Goal: Transaction & Acquisition: Subscribe to service/newsletter

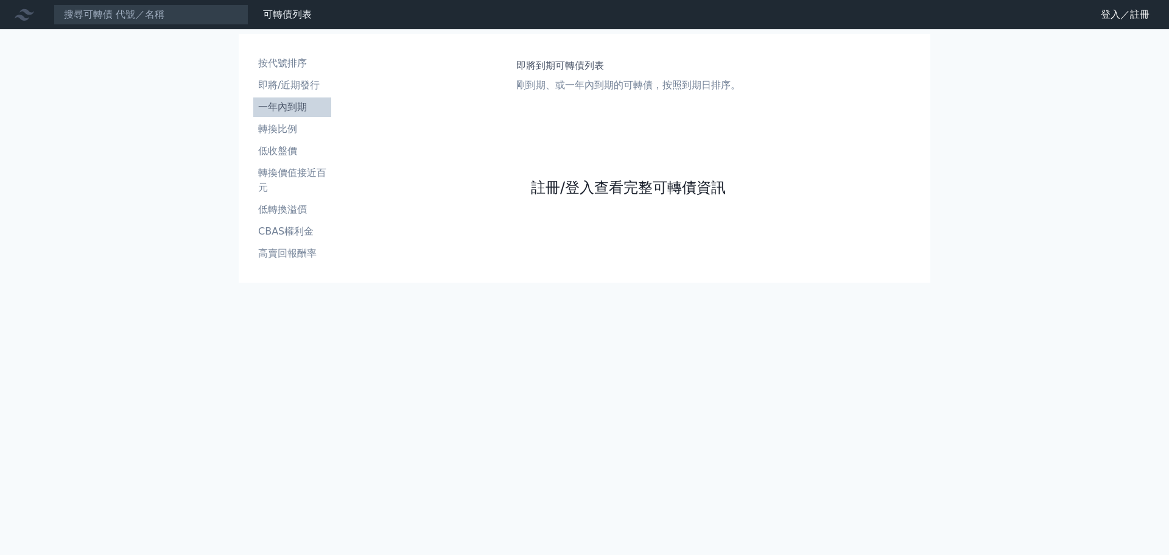
click at [652, 182] on link "註冊/登入查看完整可轉債資訊" at bounding box center [628, 187] width 195 height 19
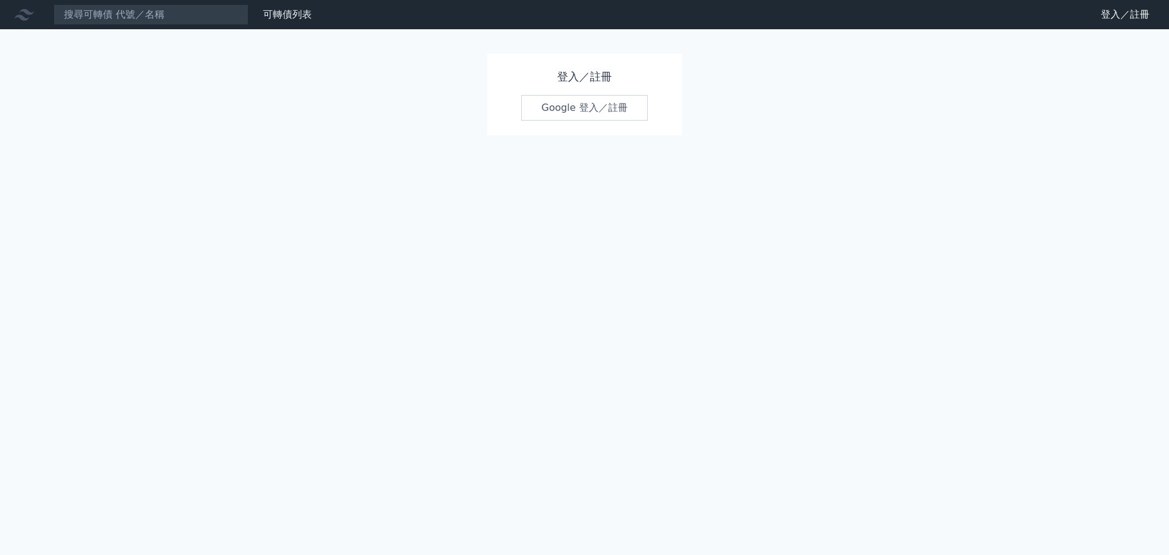
click at [589, 105] on link "Google 登入／註冊" at bounding box center [584, 108] width 127 height 26
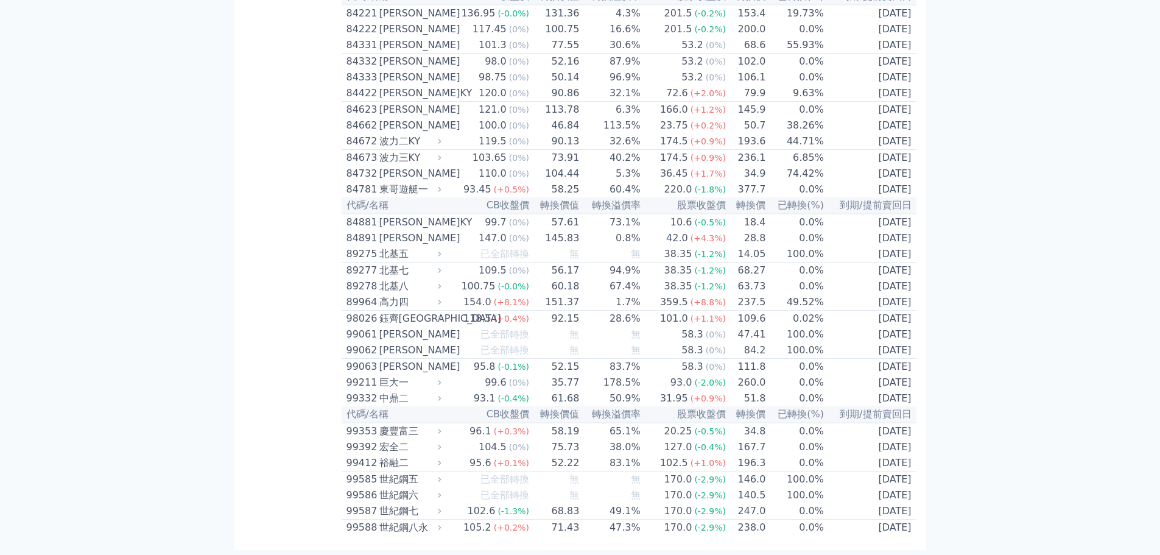
scroll to position [6700, 0]
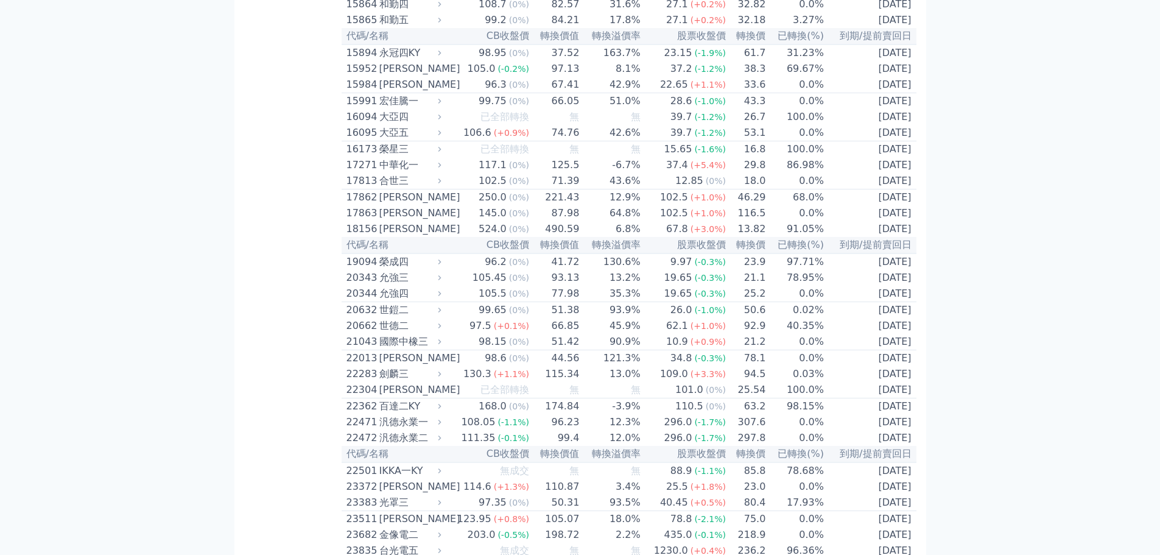
scroll to position [0, 0]
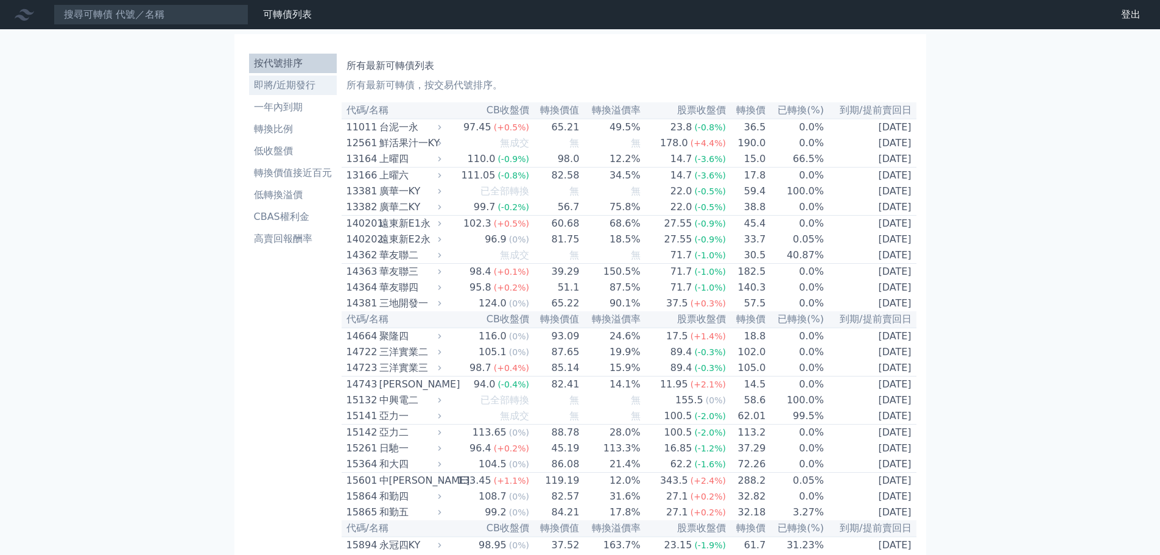
click at [285, 86] on li "即將/近期發行" at bounding box center [293, 85] width 88 height 15
